Goal: Task Accomplishment & Management: Manage account settings

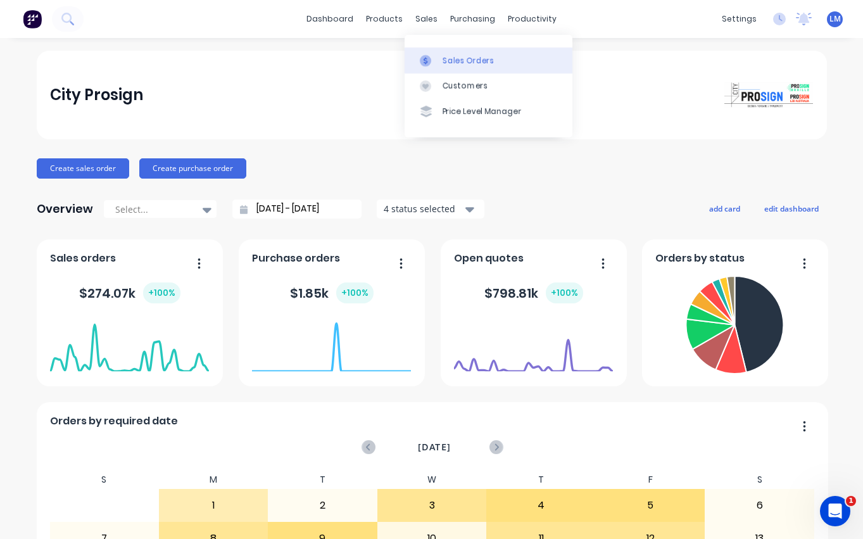
click at [450, 55] on div "Sales Orders" at bounding box center [469, 60] width 52 height 11
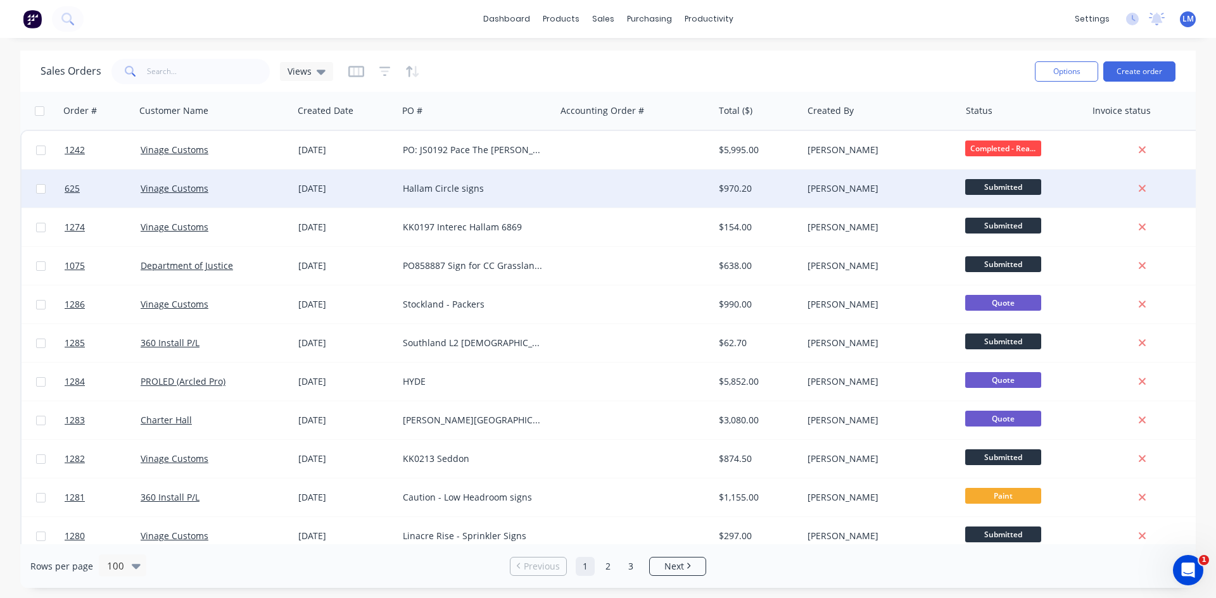
click at [463, 182] on div "Hallam Circle signs" at bounding box center [477, 189] width 158 height 38
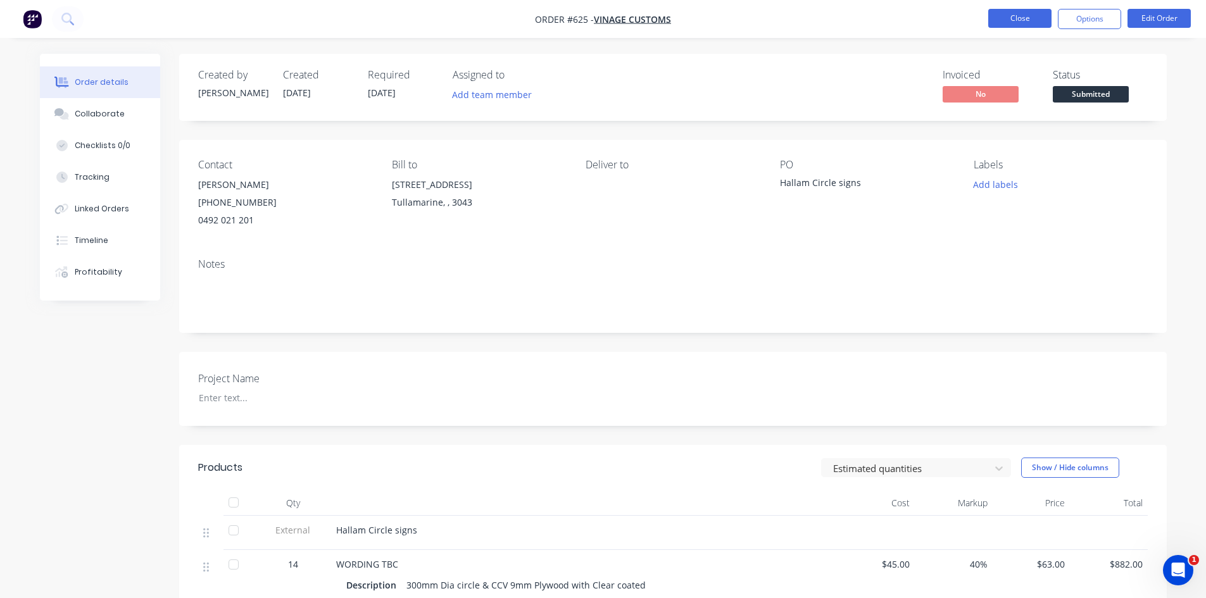
click at [862, 18] on button "Close" at bounding box center [1019, 18] width 63 height 19
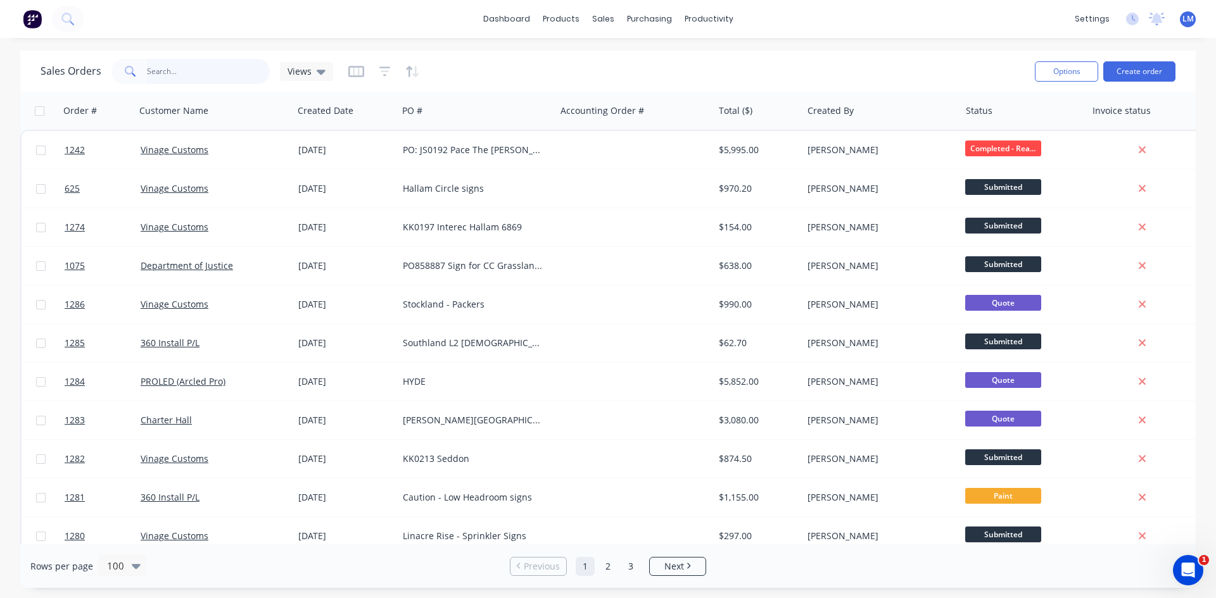
click at [172, 75] on input "text" at bounding box center [208, 71] width 123 height 25
type input "univer"
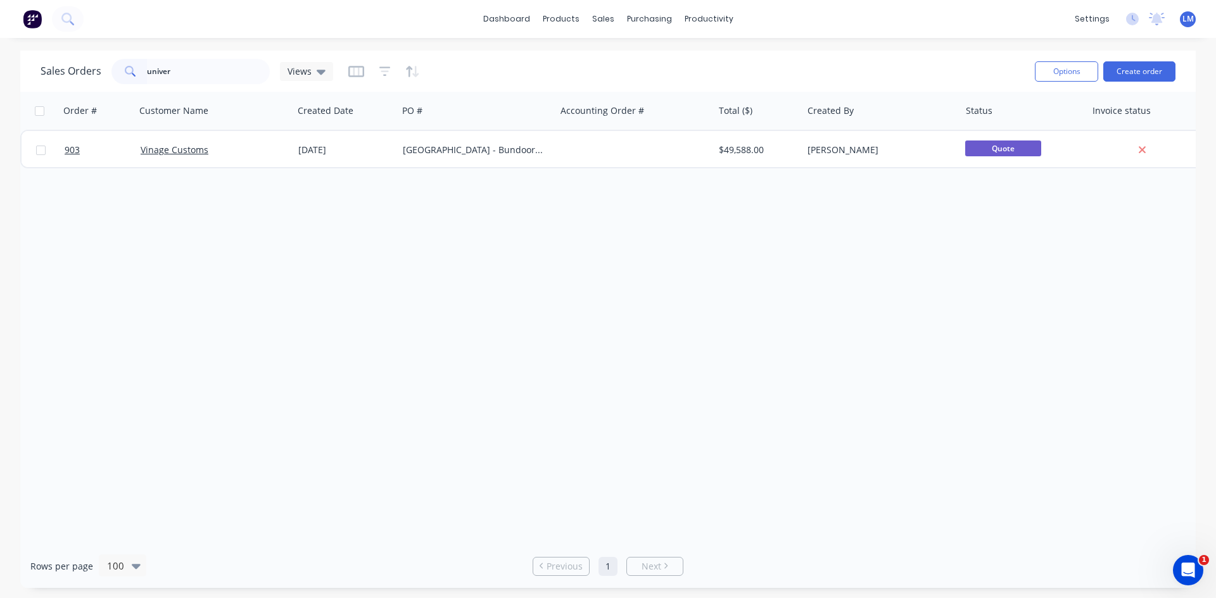
click at [31, 22] on img at bounding box center [32, 18] width 19 height 19
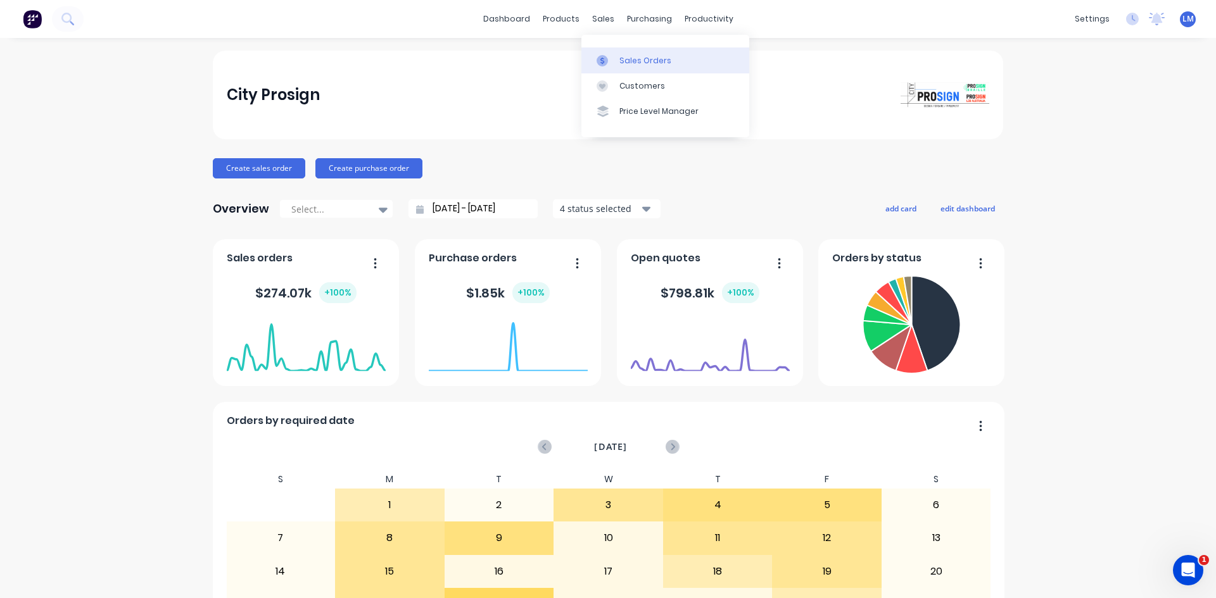
click at [626, 65] on div "Sales Orders" at bounding box center [645, 60] width 52 height 11
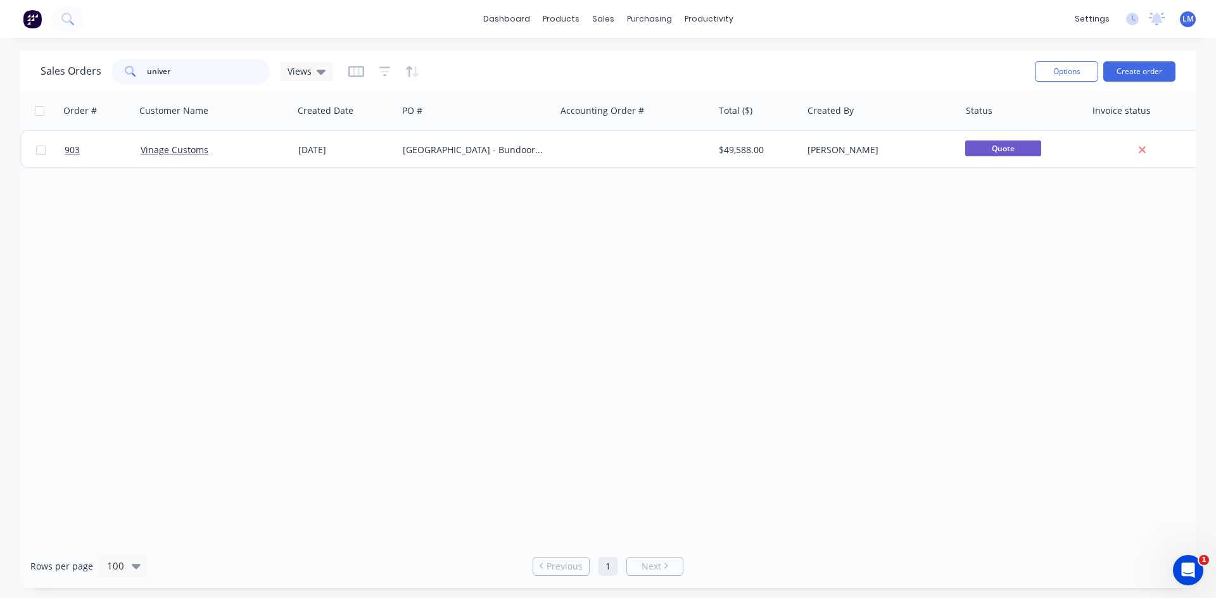
drag, startPoint x: 187, startPoint y: 68, endPoint x: 117, endPoint y: 70, distance: 70.3
click at [120, 68] on div "univer" at bounding box center [190, 71] width 158 height 25
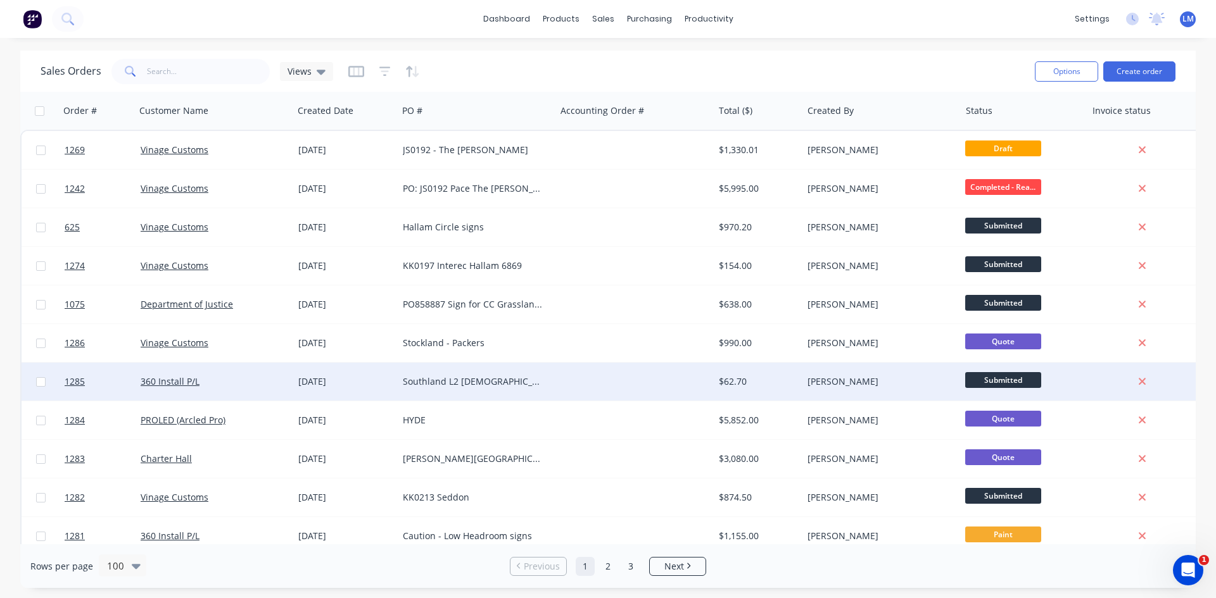
click at [536, 386] on div "Southland L2 [DEMOGRAPHIC_DATA] Amenities" at bounding box center [473, 381] width 141 height 13
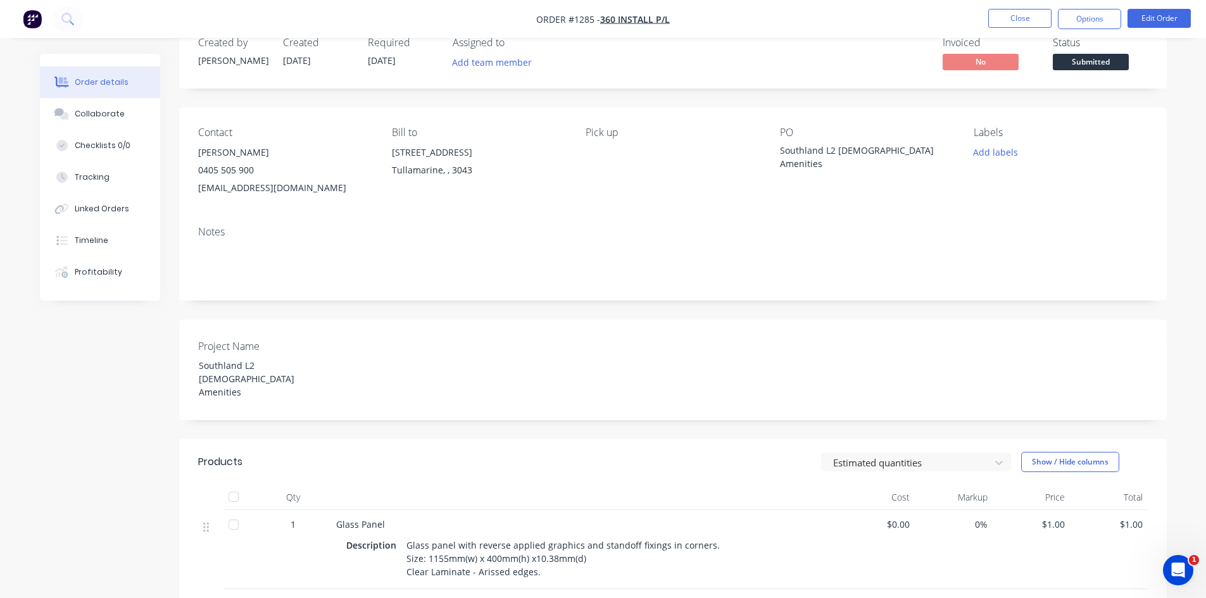
scroll to position [63, 0]
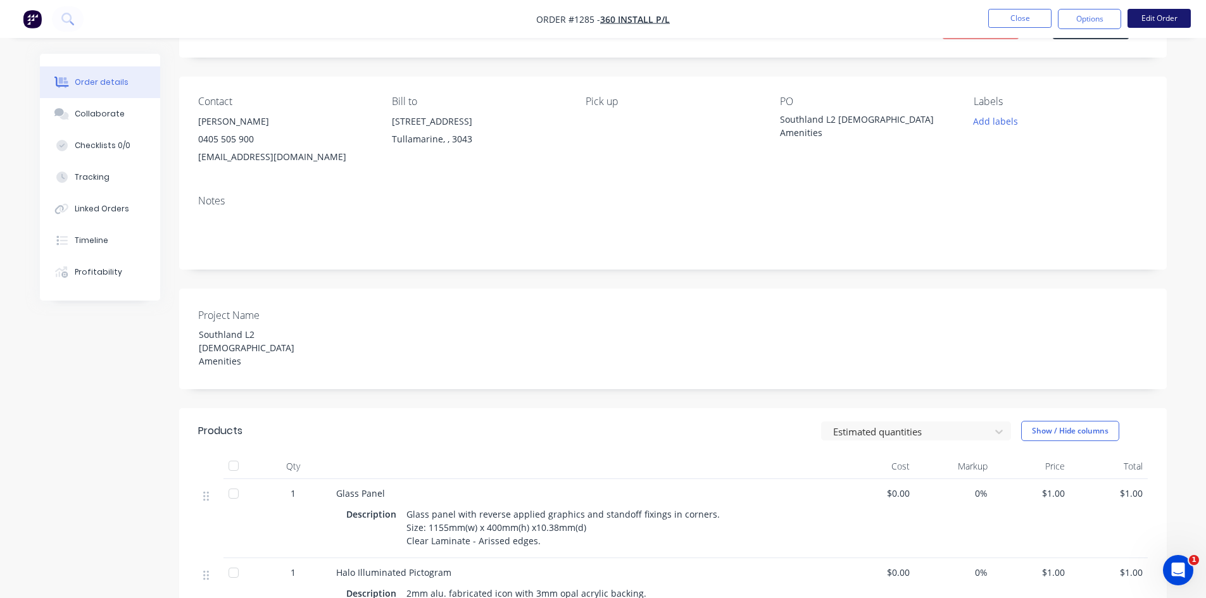
click at [862, 16] on button "Edit Order" at bounding box center [1159, 18] width 63 height 19
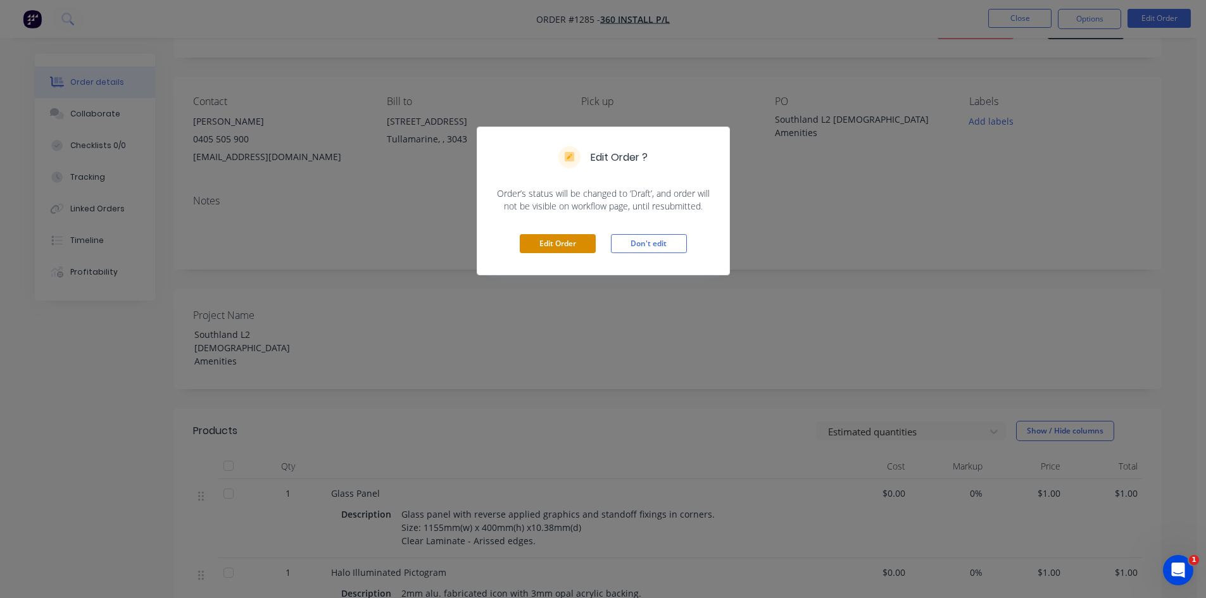
click at [550, 242] on button "Edit Order" at bounding box center [558, 243] width 76 height 19
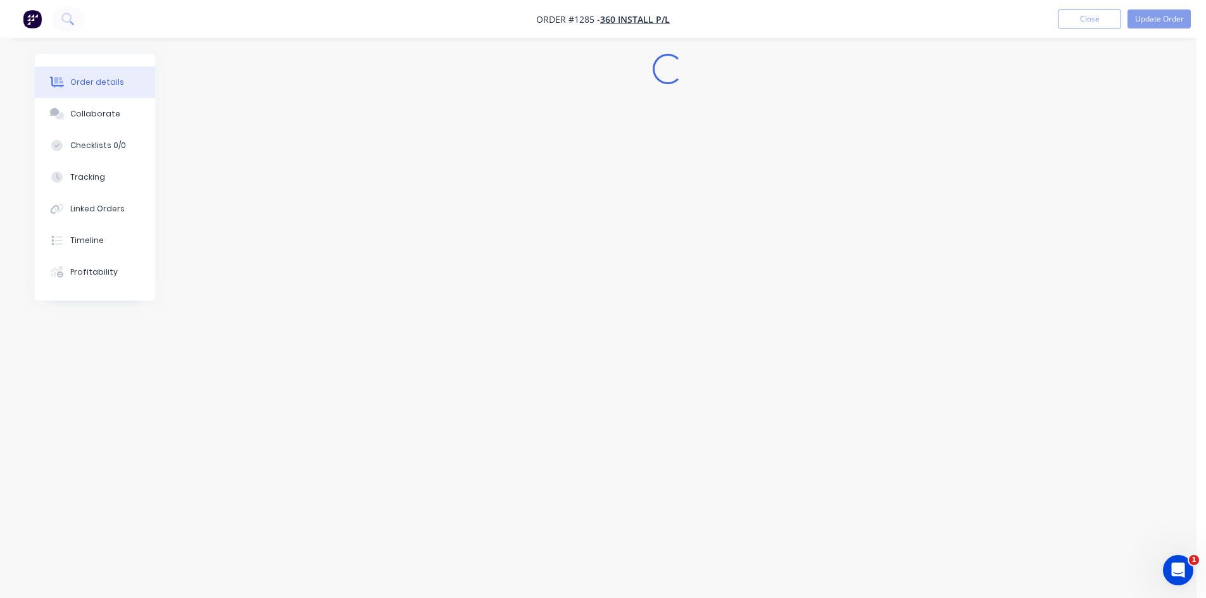
scroll to position [0, 0]
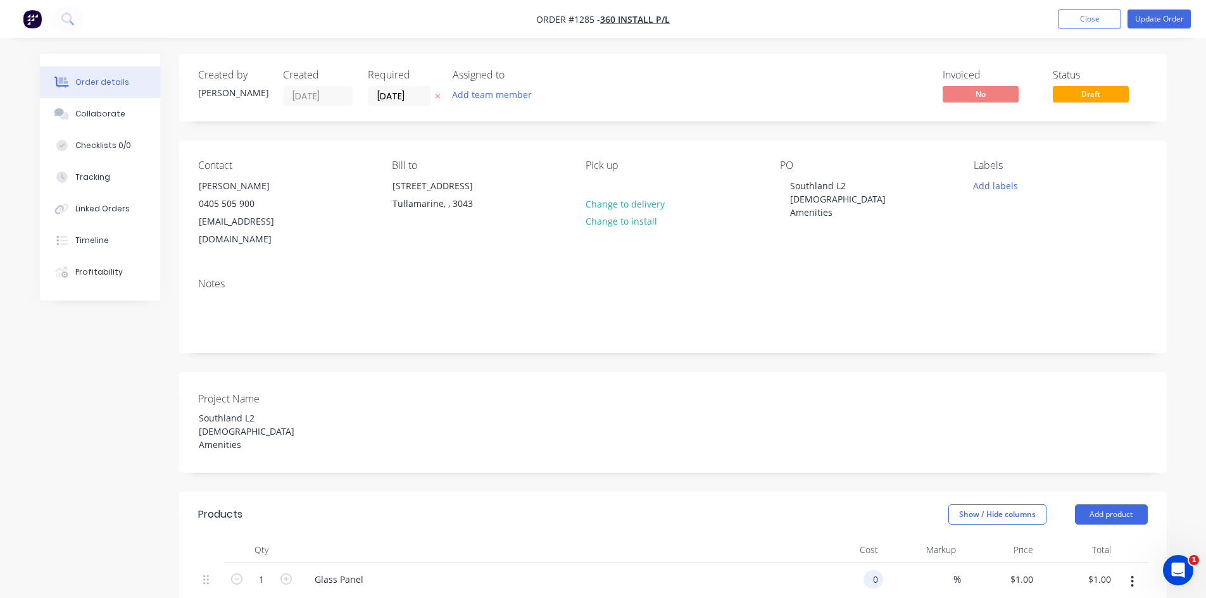
click at [862, 538] on div "0 0" at bounding box center [874, 579] width 20 height 18
drag, startPoint x: 866, startPoint y: 535, endPoint x: 855, endPoint y: 535, distance: 10.8
click at [855, 538] on div "320 320" at bounding box center [845, 605] width 78 height 84
type input "$420.00"
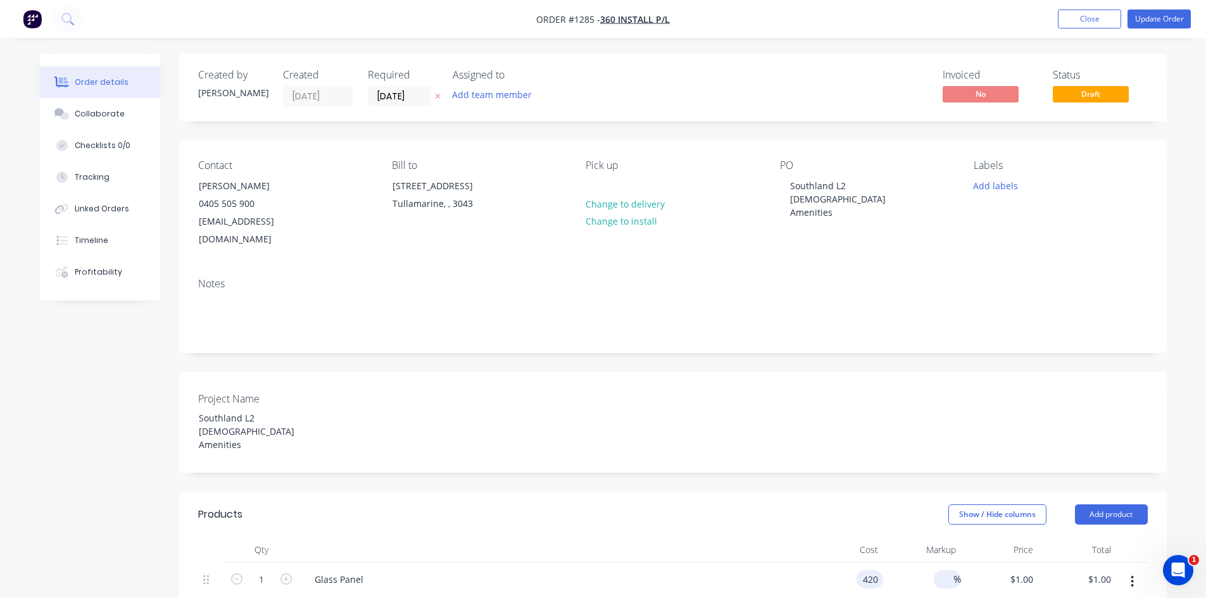
type input "$420.00"
click at [862, 538] on input at bounding box center [946, 579] width 15 height 18
type input "45"
type input "$609.00"
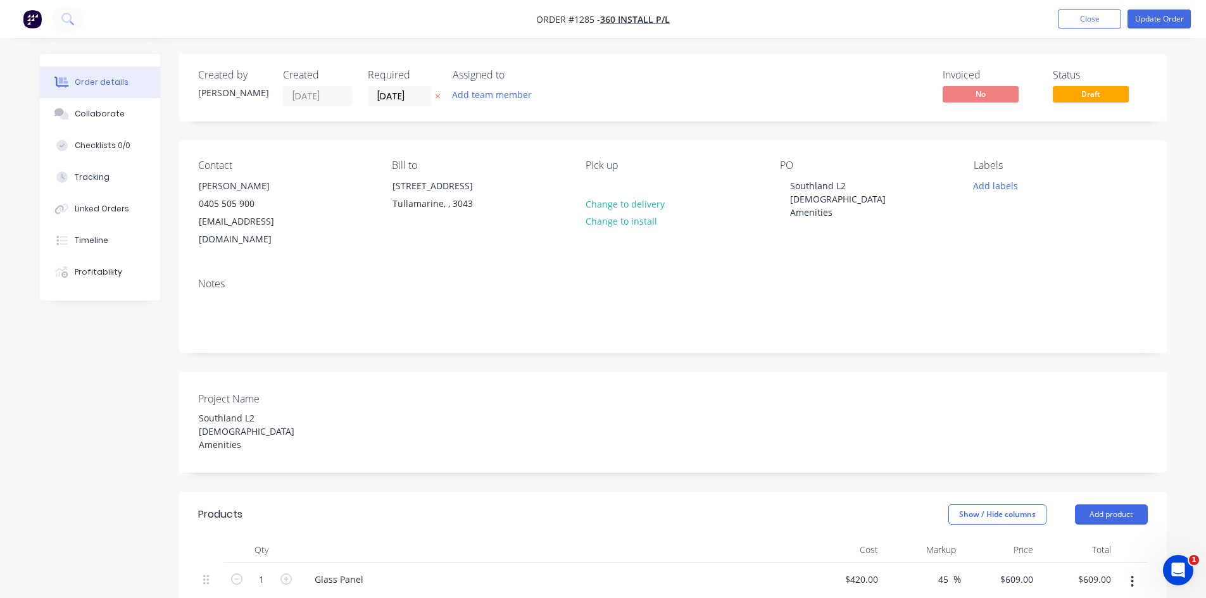
click at [778, 538] on div "Glass Panel" at bounding box center [553, 579] width 496 height 18
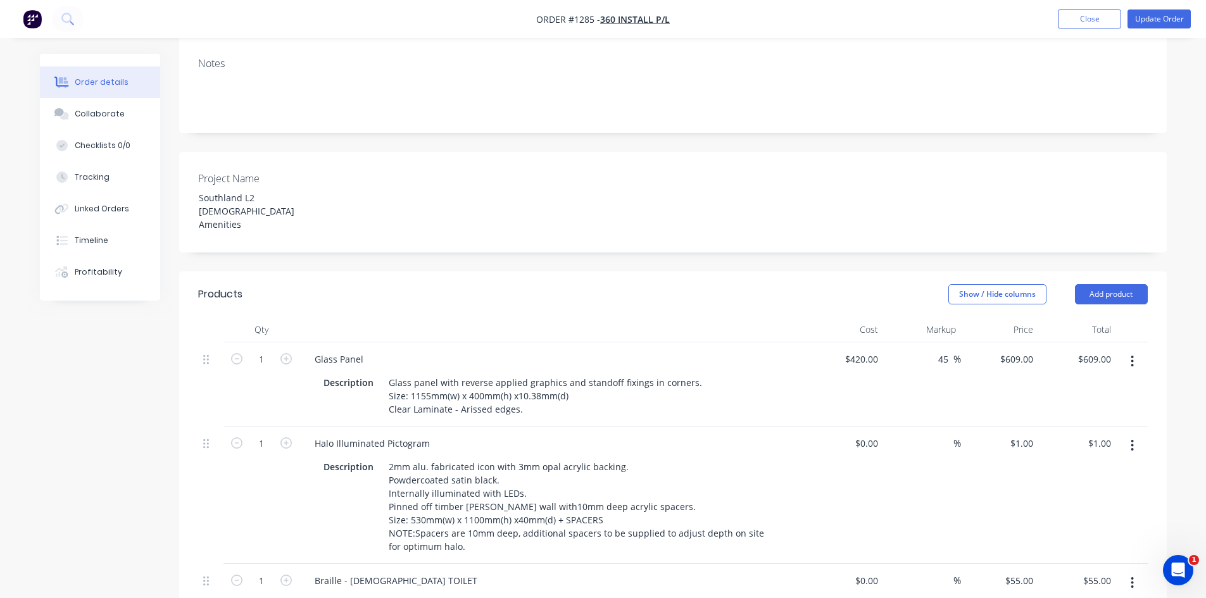
scroll to position [380, 0]
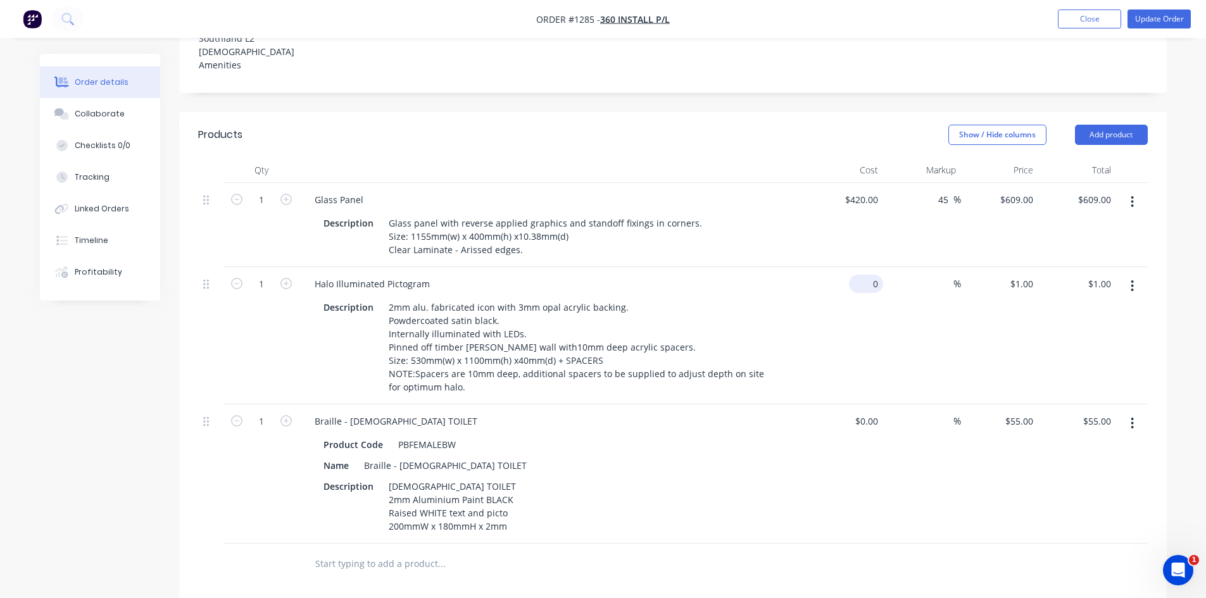
click at [862, 267] on div "0 $0.00" at bounding box center [845, 335] width 78 height 137
type input "$990.00"
click at [862, 275] on input at bounding box center [946, 284] width 15 height 18
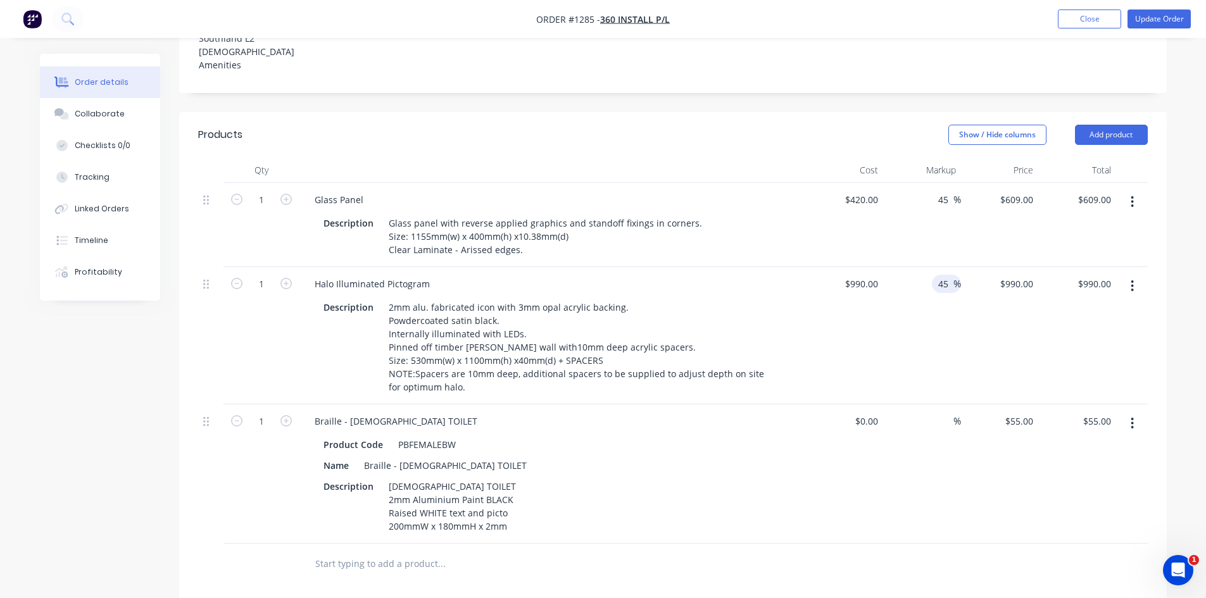
type input "45"
type input "$1,435.50"
click at [855, 465] on div "$0.00 $0.00" at bounding box center [845, 474] width 78 height 139
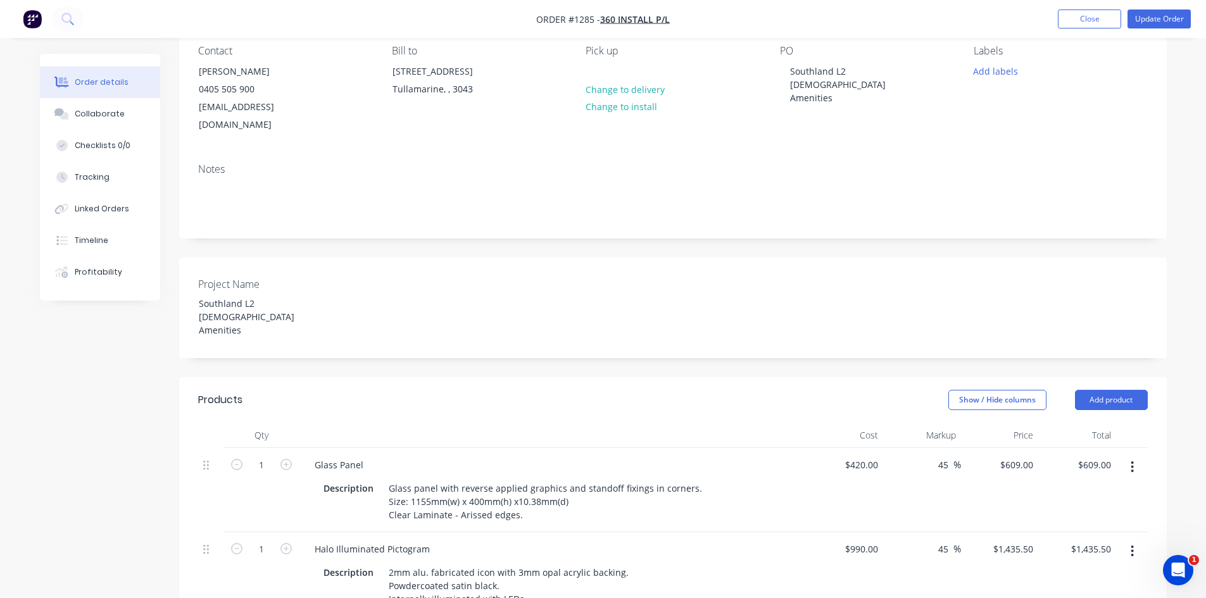
scroll to position [0, 0]
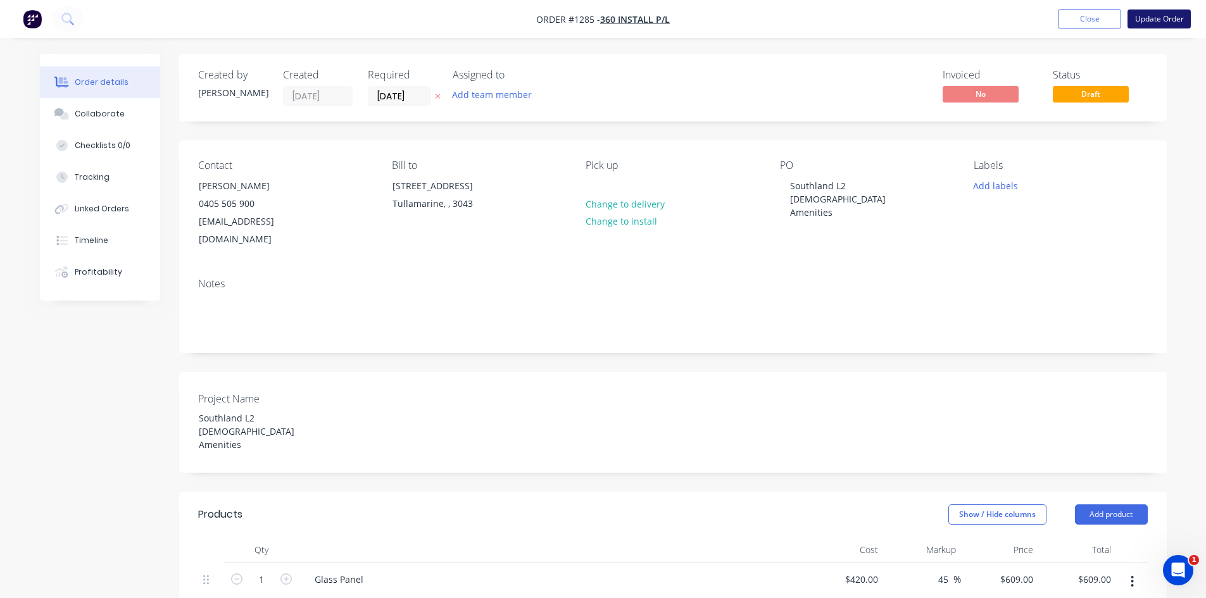
click at [862, 16] on button "Update Order" at bounding box center [1159, 18] width 63 height 19
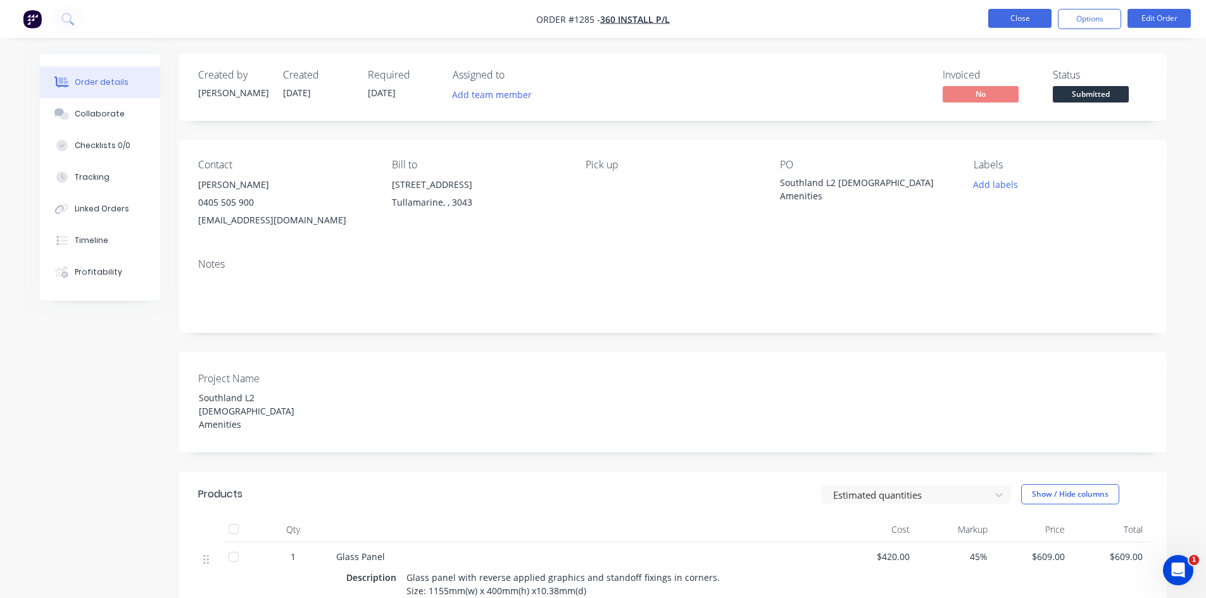
click at [862, 18] on button "Close" at bounding box center [1019, 18] width 63 height 19
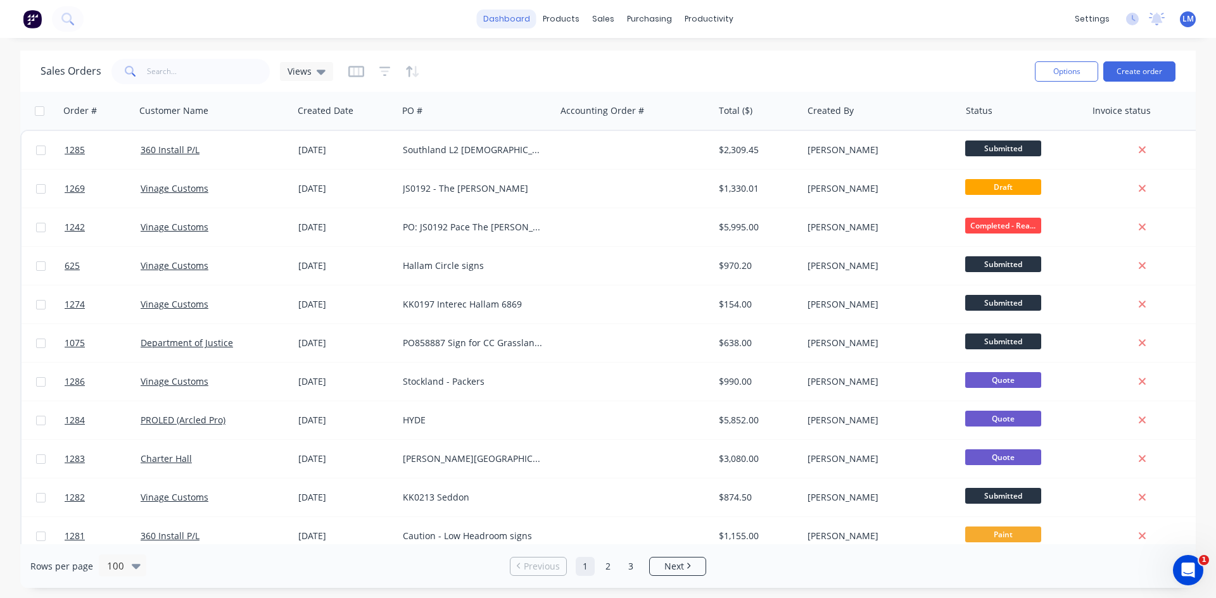
click at [509, 22] on link "dashboard" at bounding box center [507, 18] width 60 height 19
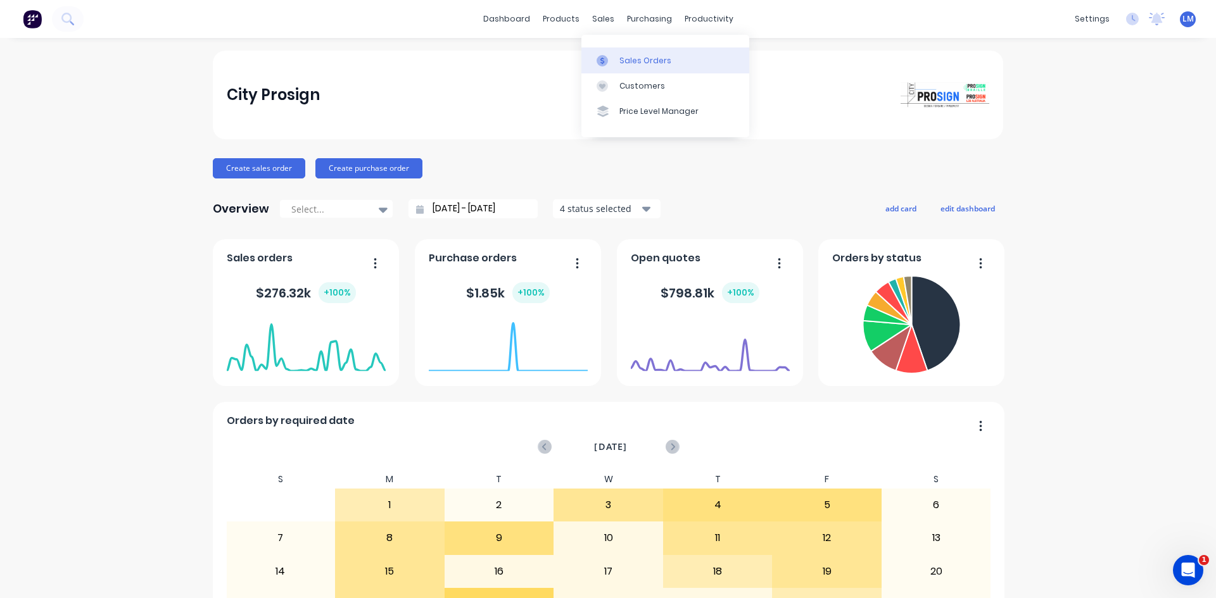
click at [646, 65] on div "Sales Orders" at bounding box center [645, 60] width 52 height 11
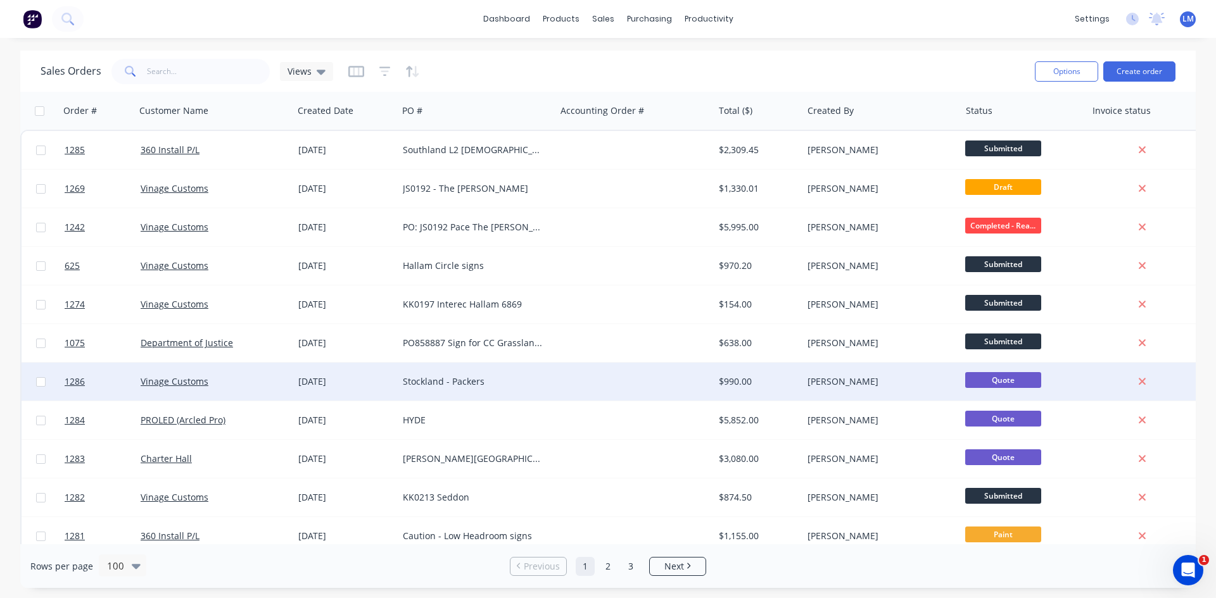
click at [547, 381] on div "Stockland - Packers" at bounding box center [477, 381] width 148 height 13
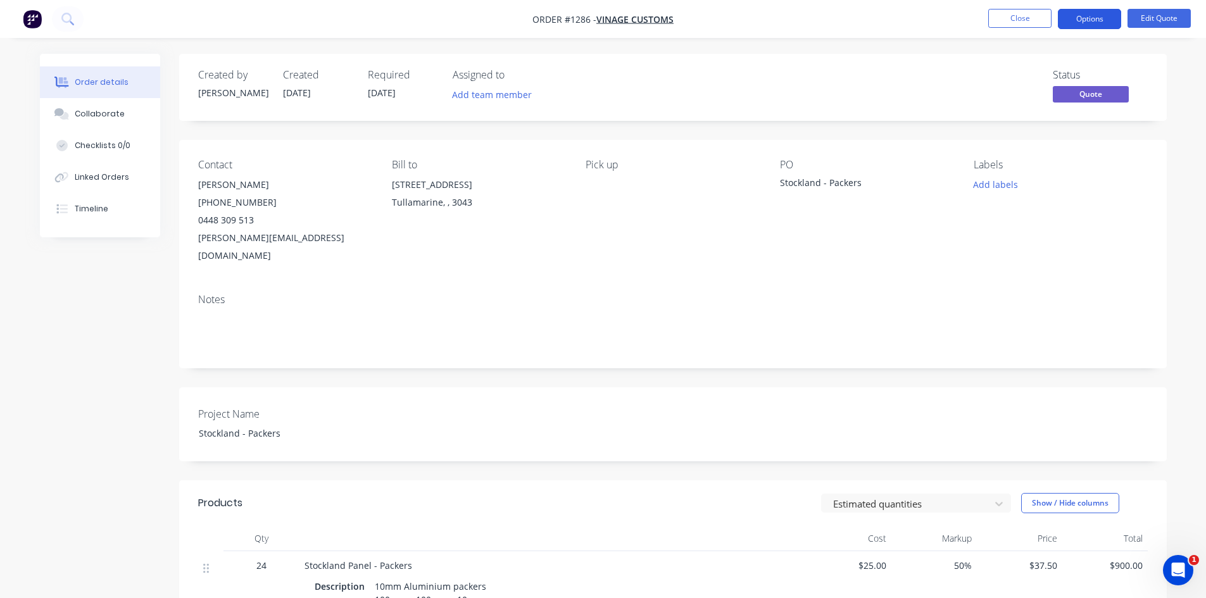
click at [862, 20] on button "Options" at bounding box center [1089, 19] width 63 height 20
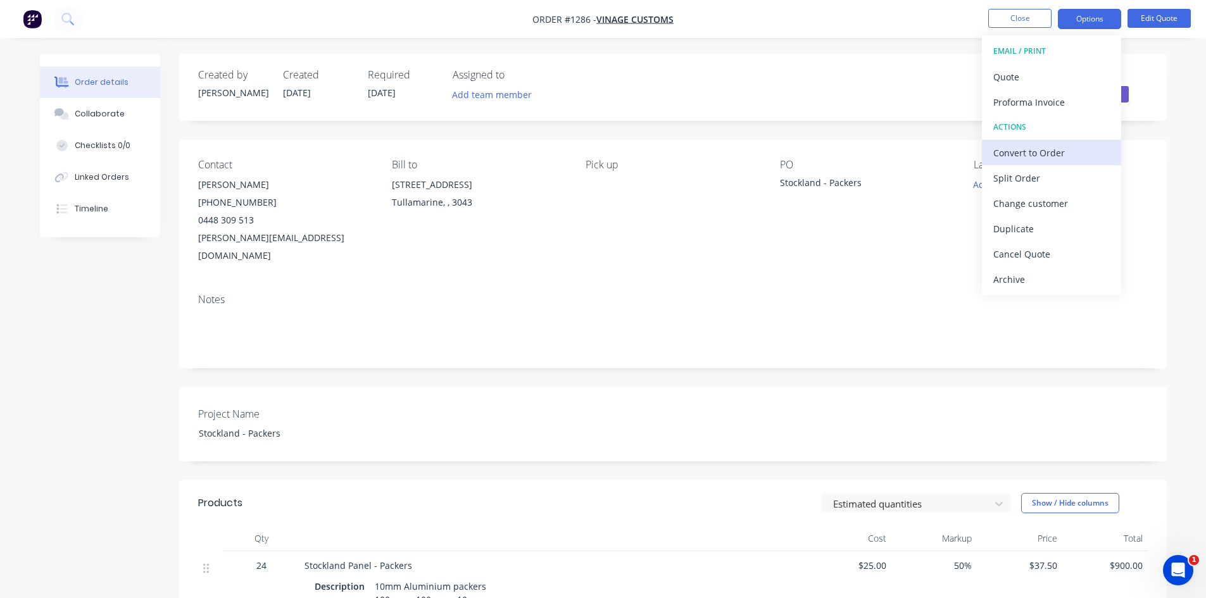
click at [862, 157] on div "Convert to Order" at bounding box center [1051, 153] width 116 height 18
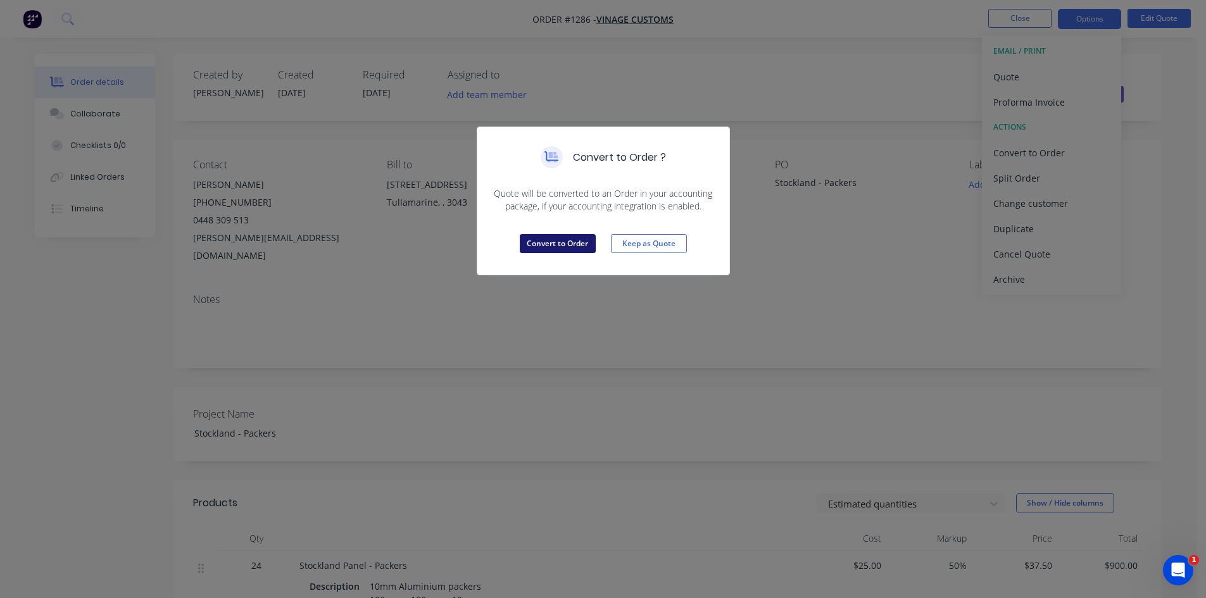
click at [571, 251] on button "Convert to Order" at bounding box center [558, 243] width 76 height 19
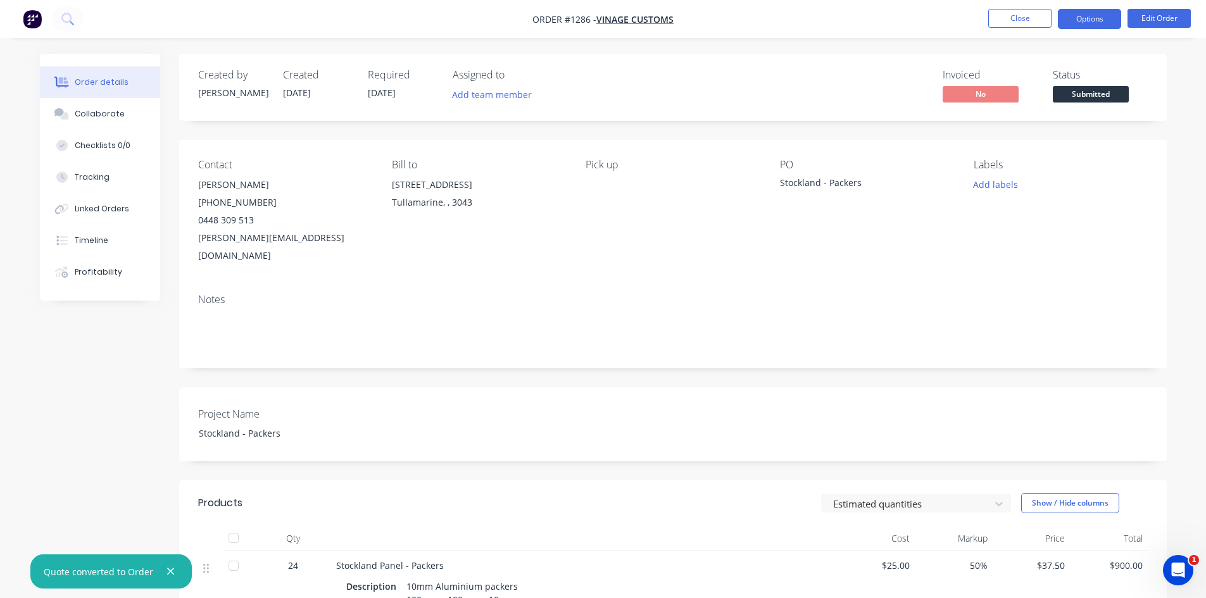
click at [862, 16] on button "Options" at bounding box center [1089, 19] width 63 height 20
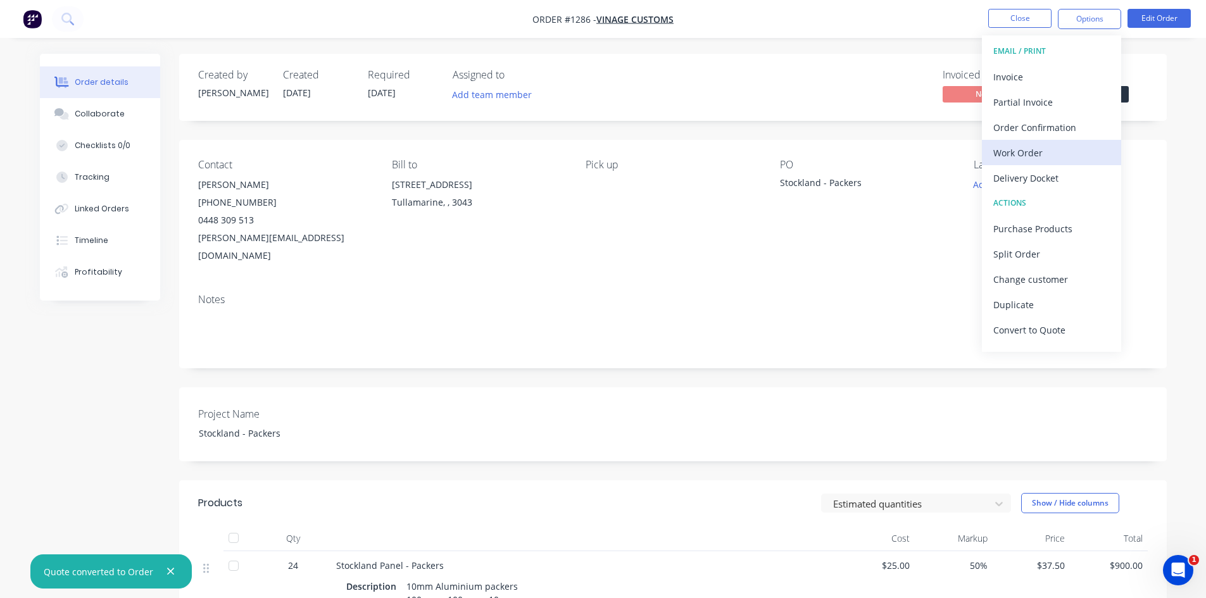
click at [862, 151] on div "Work Order" at bounding box center [1051, 153] width 116 height 18
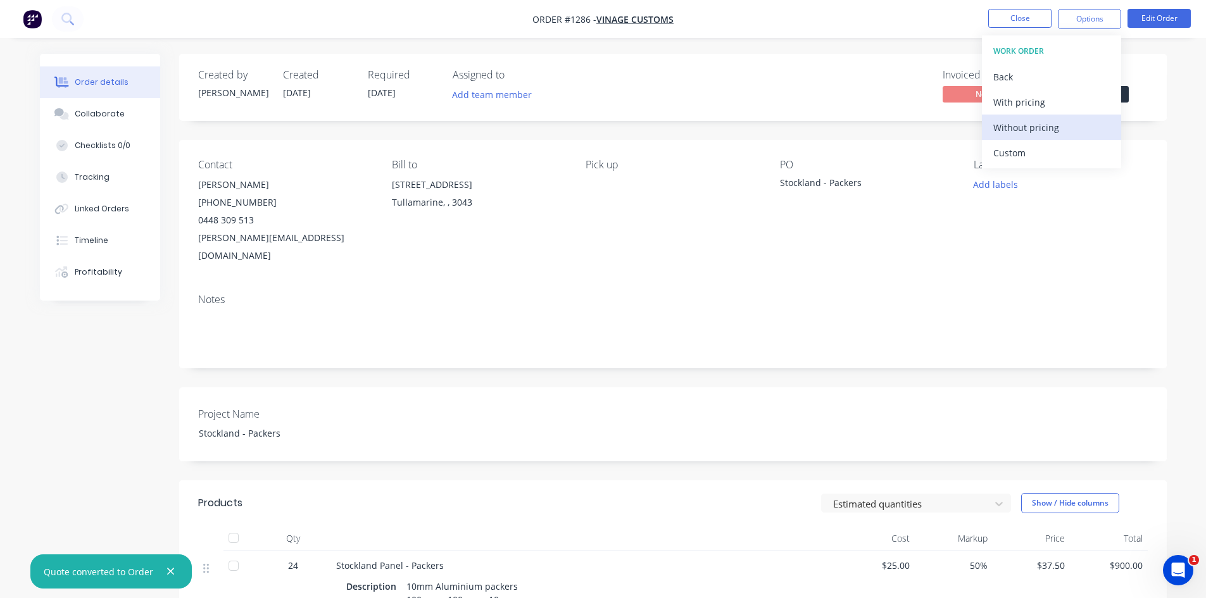
click at [862, 134] on div "Without pricing" at bounding box center [1051, 127] width 116 height 18
